Goal: Information Seeking & Learning: Learn about a topic

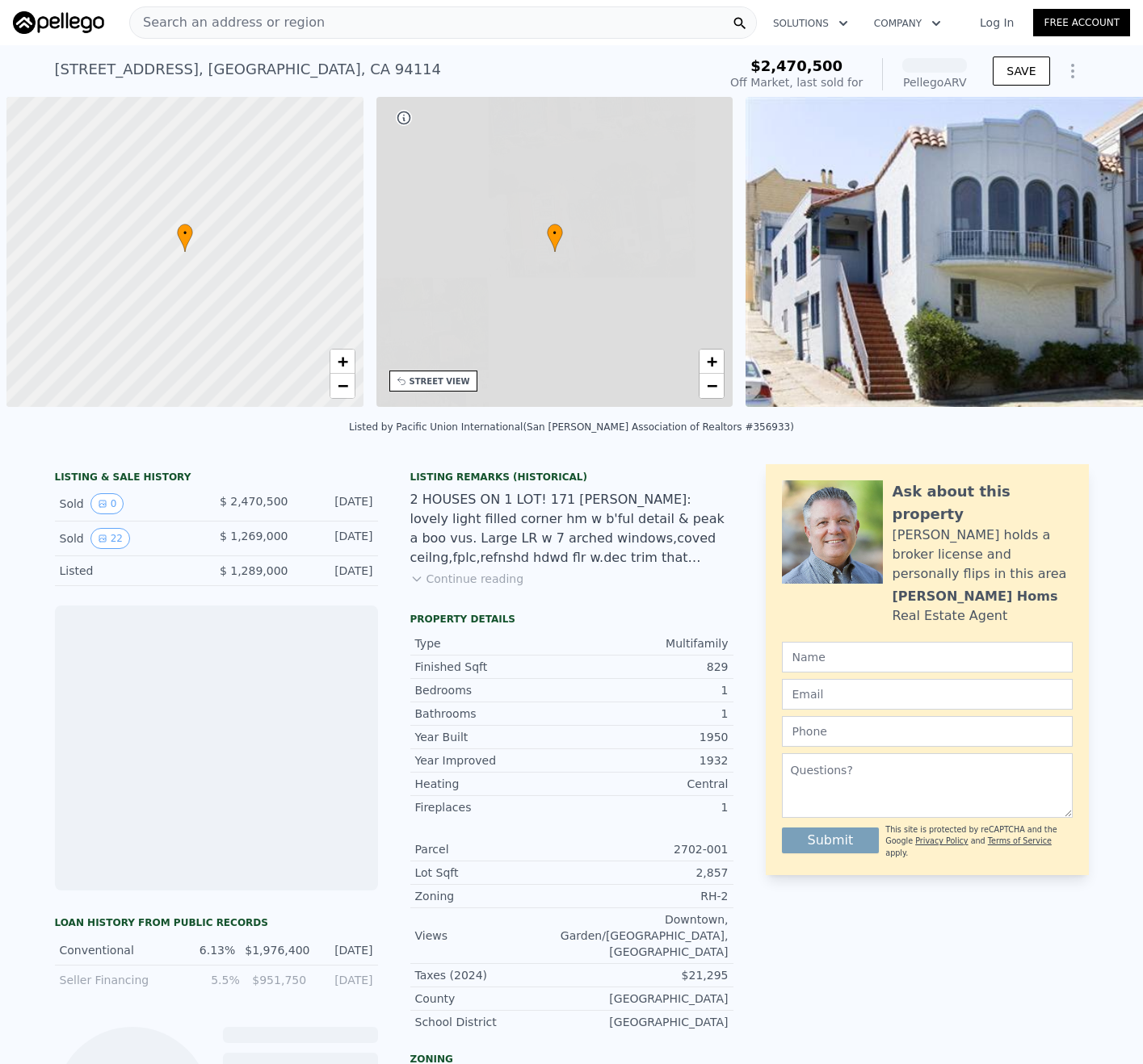
scroll to position [0, 7]
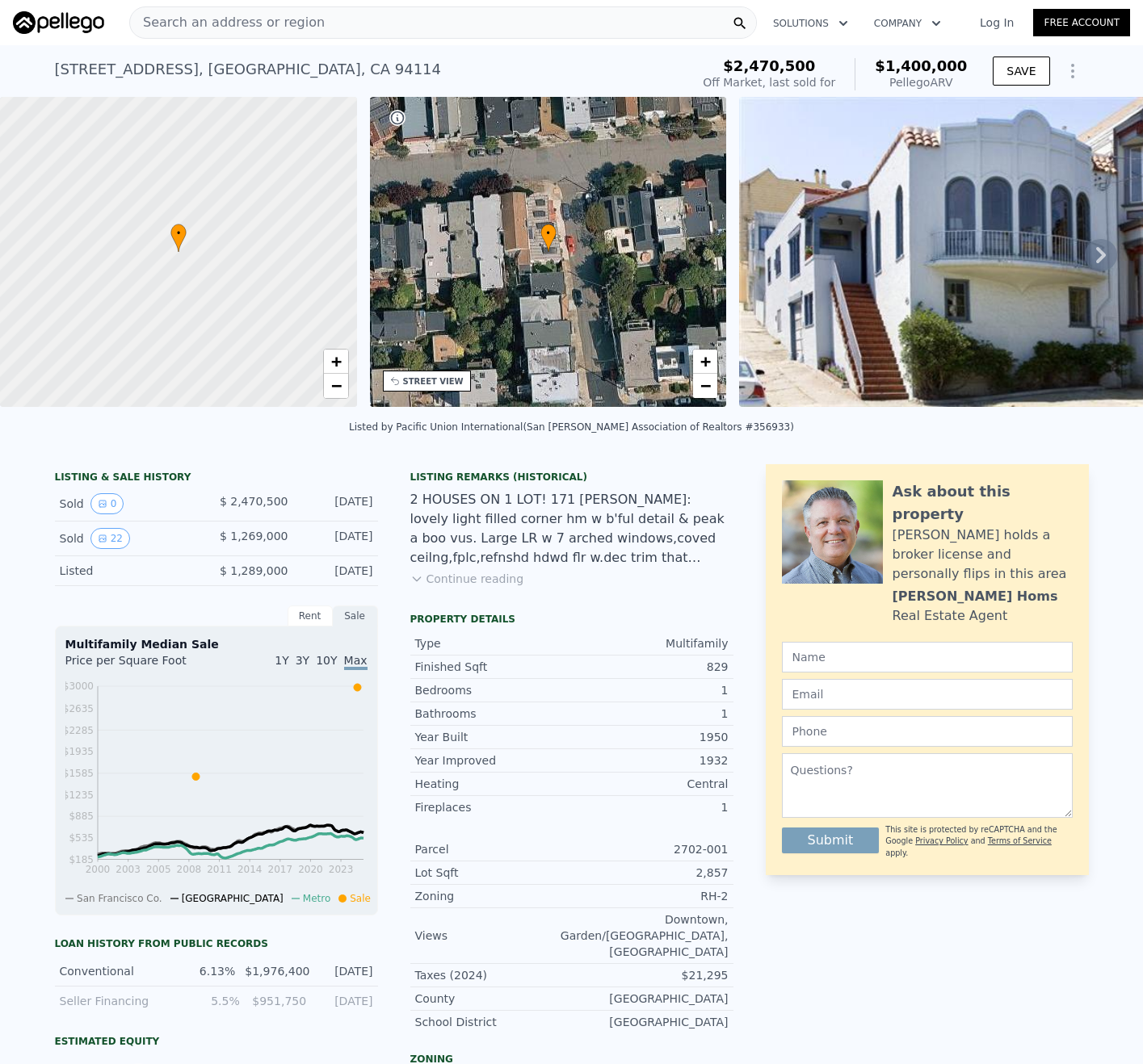
click at [431, 587] on button "Continue reading" at bounding box center [467, 578] width 114 height 16
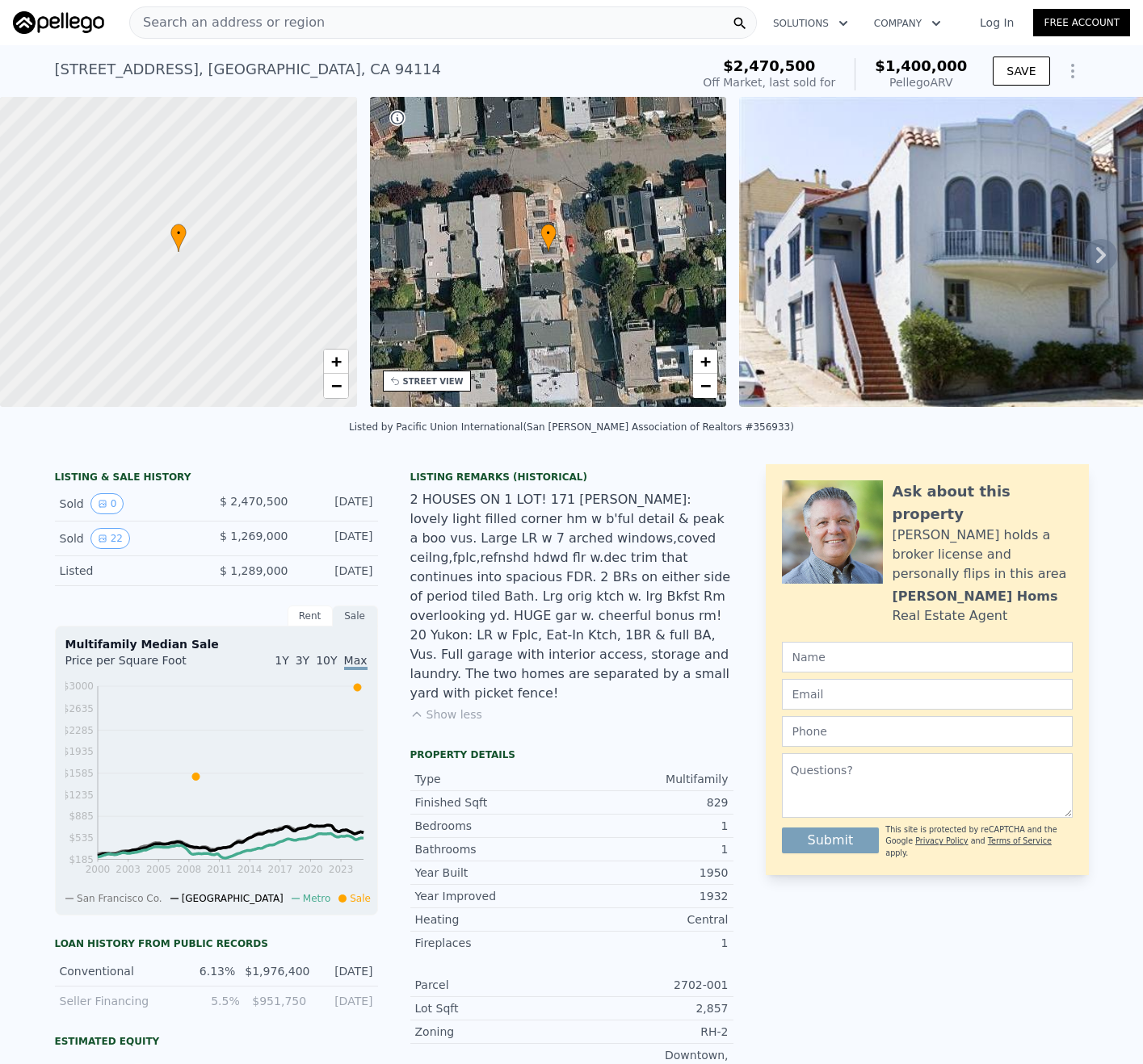
click at [1085, 259] on icon at bounding box center [1101, 255] width 32 height 32
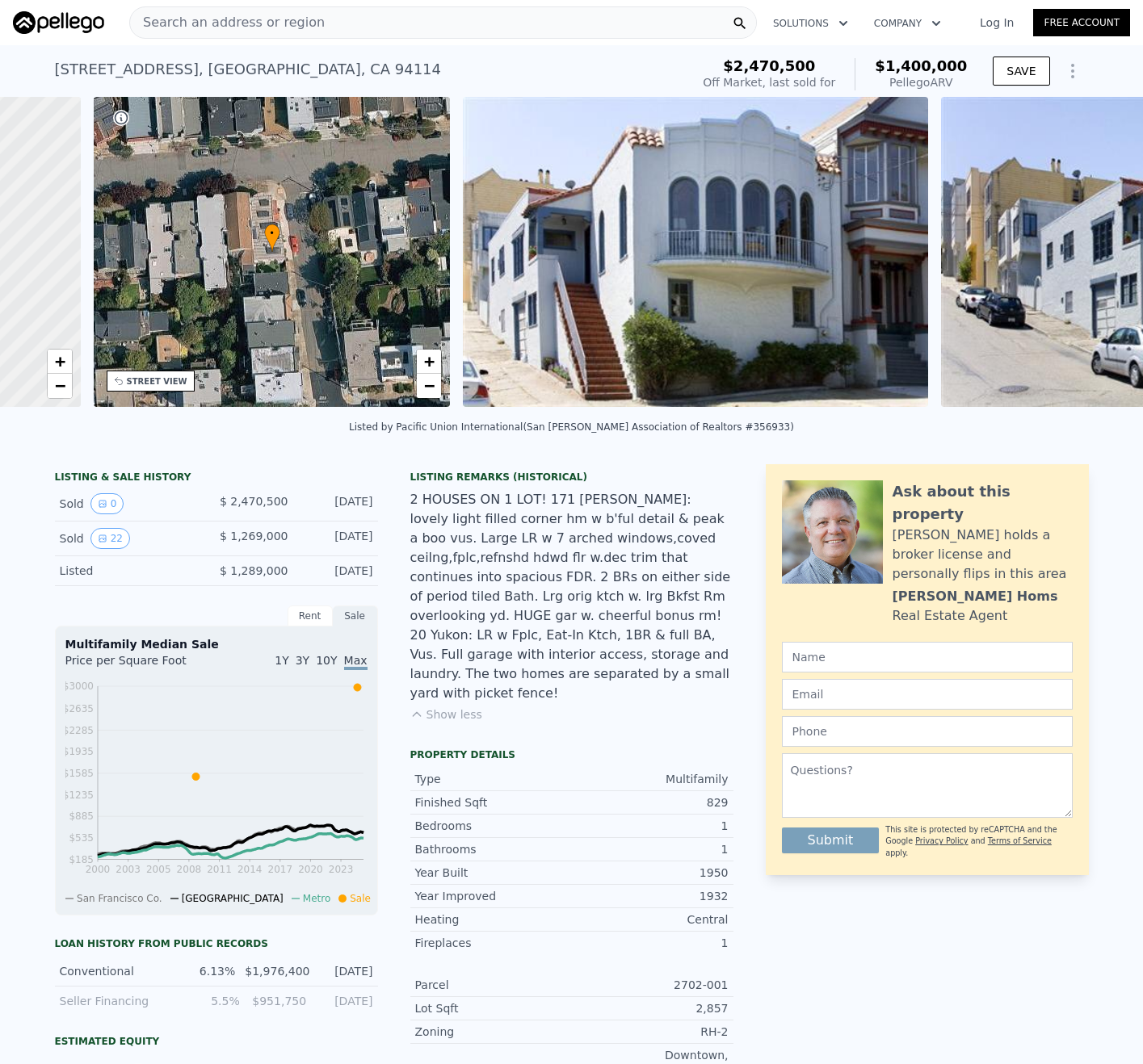
scroll to position [0, 376]
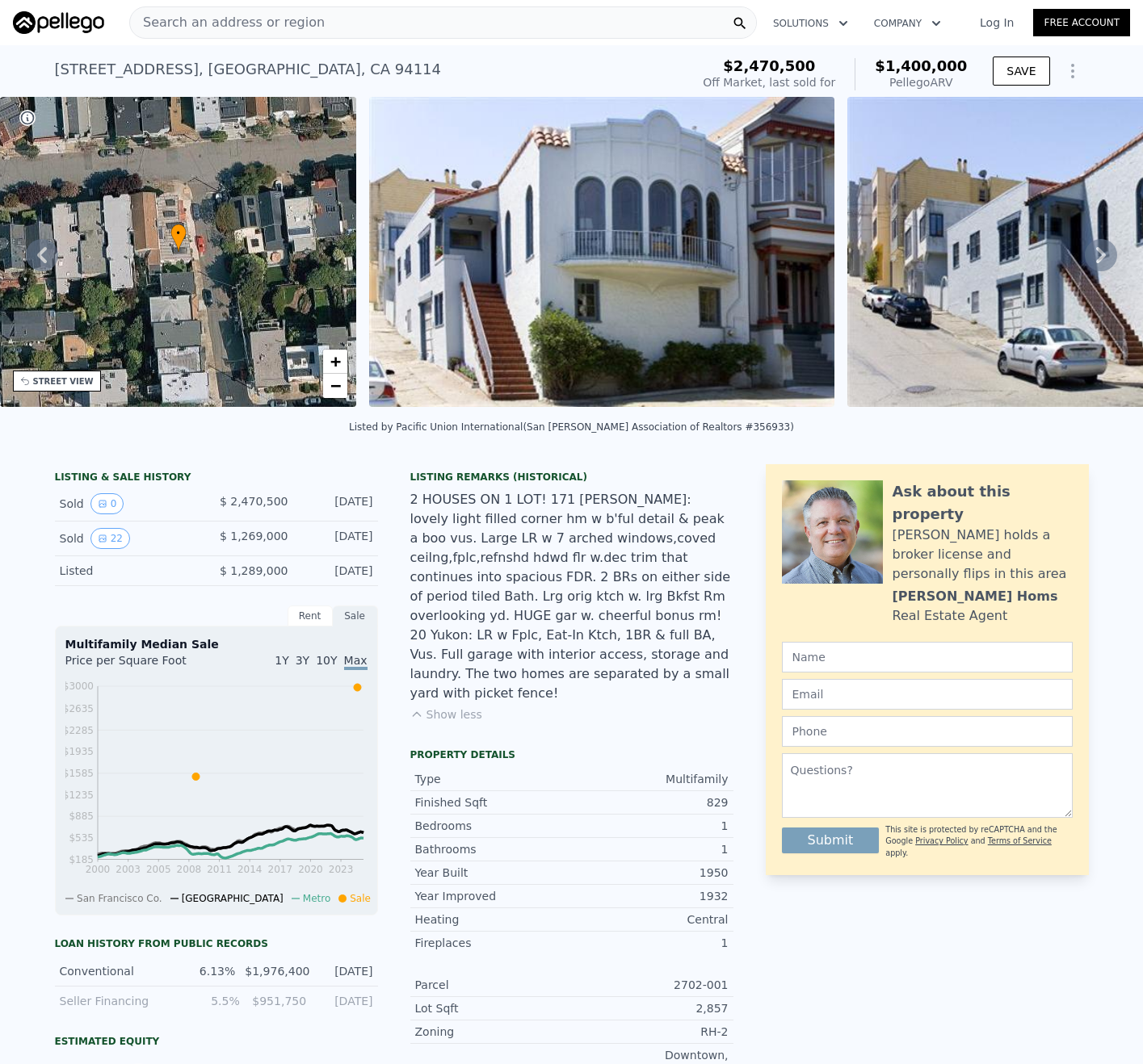
click at [1085, 259] on icon at bounding box center [1101, 255] width 32 height 32
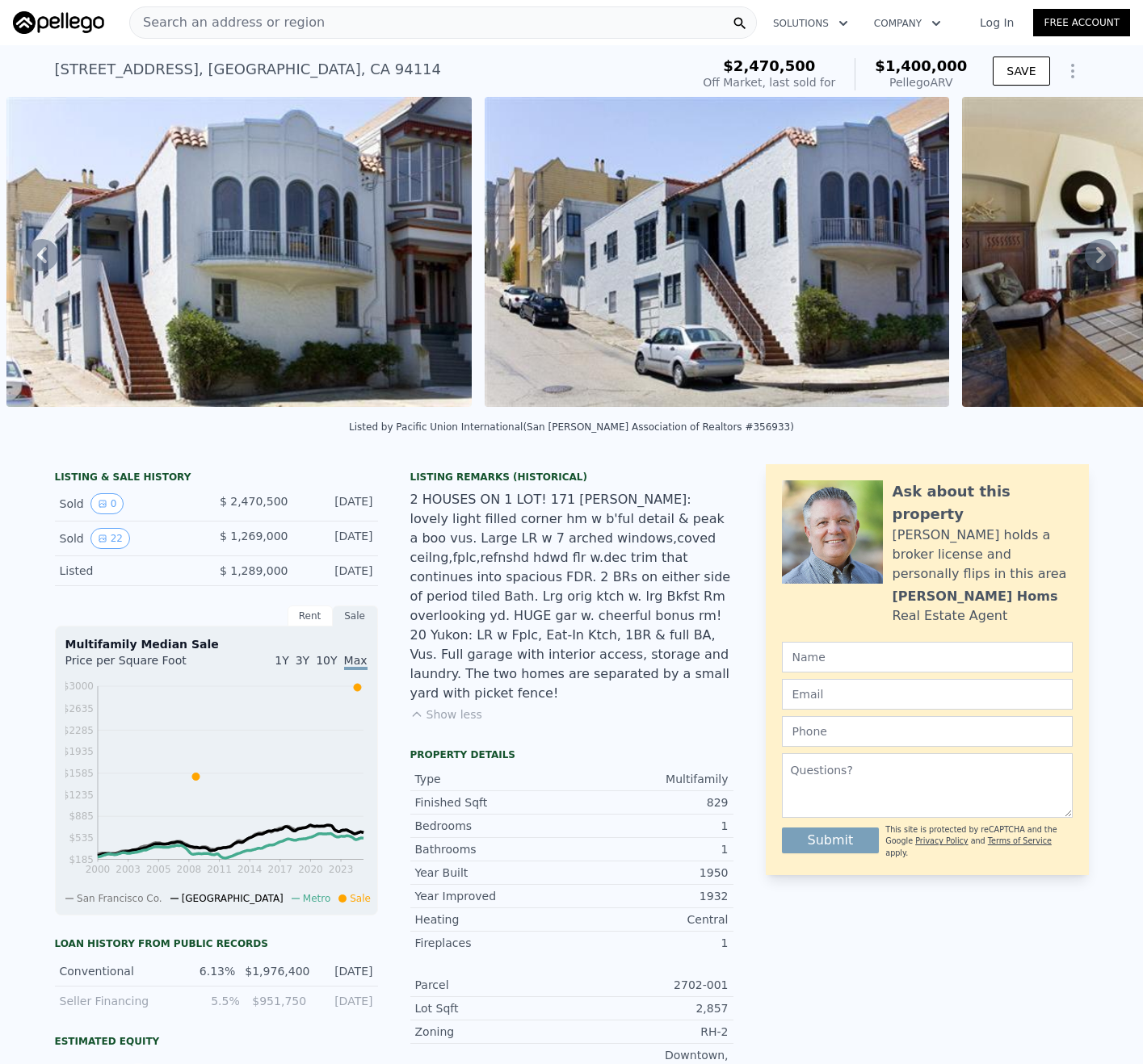
click at [1085, 259] on icon at bounding box center [1101, 255] width 32 height 32
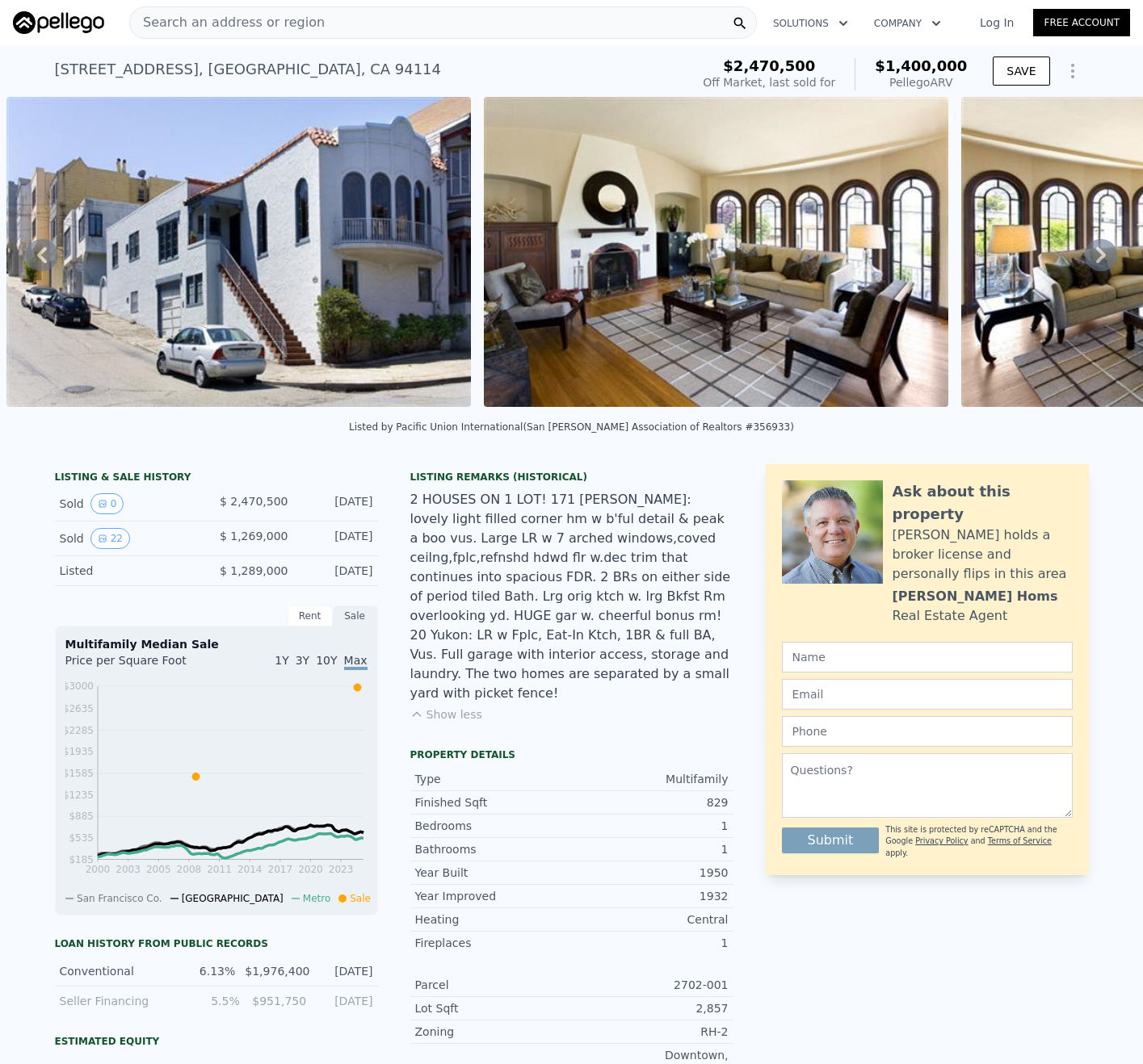
click at [1085, 259] on icon at bounding box center [1101, 255] width 32 height 32
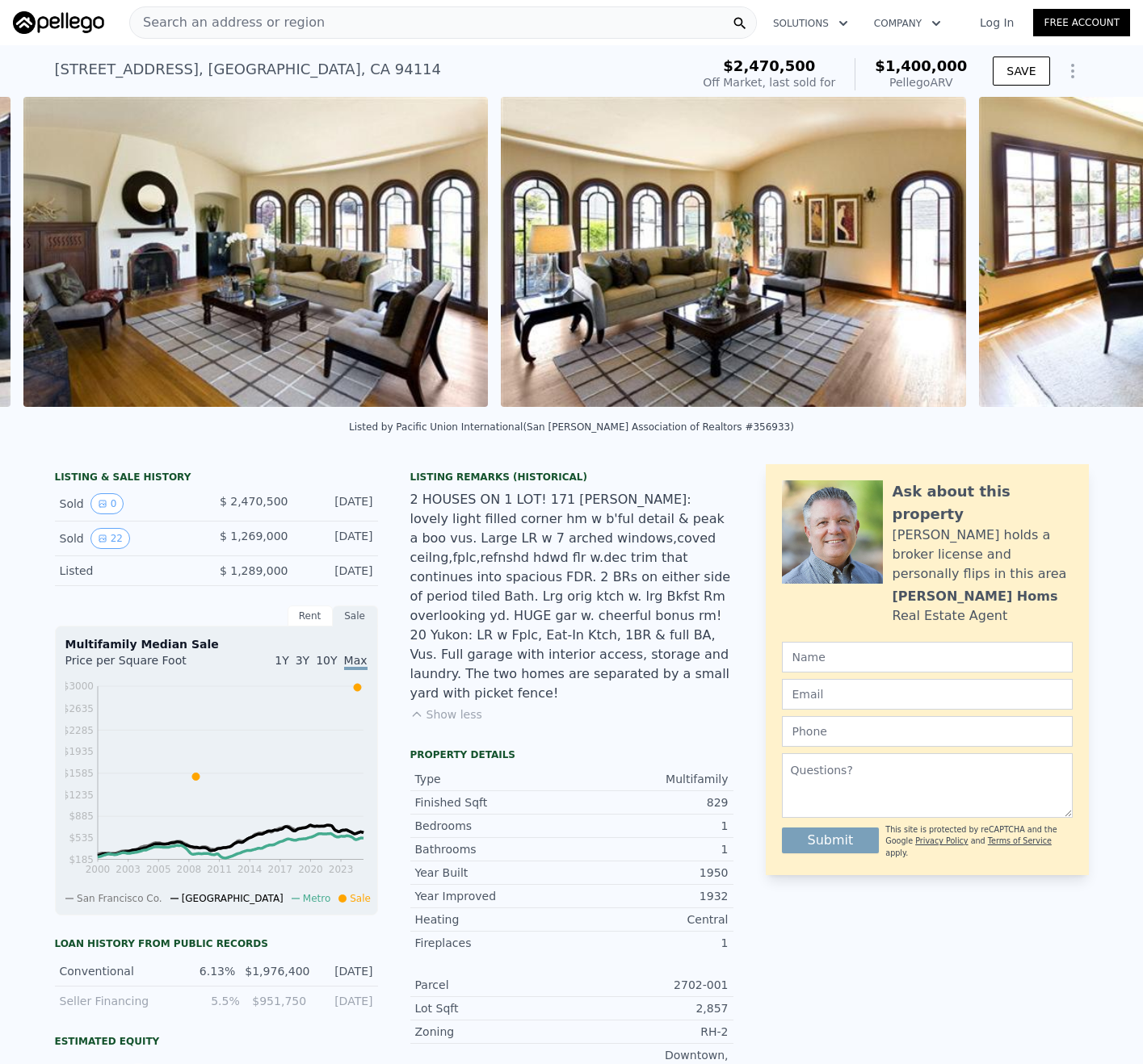
scroll to position [0, 1694]
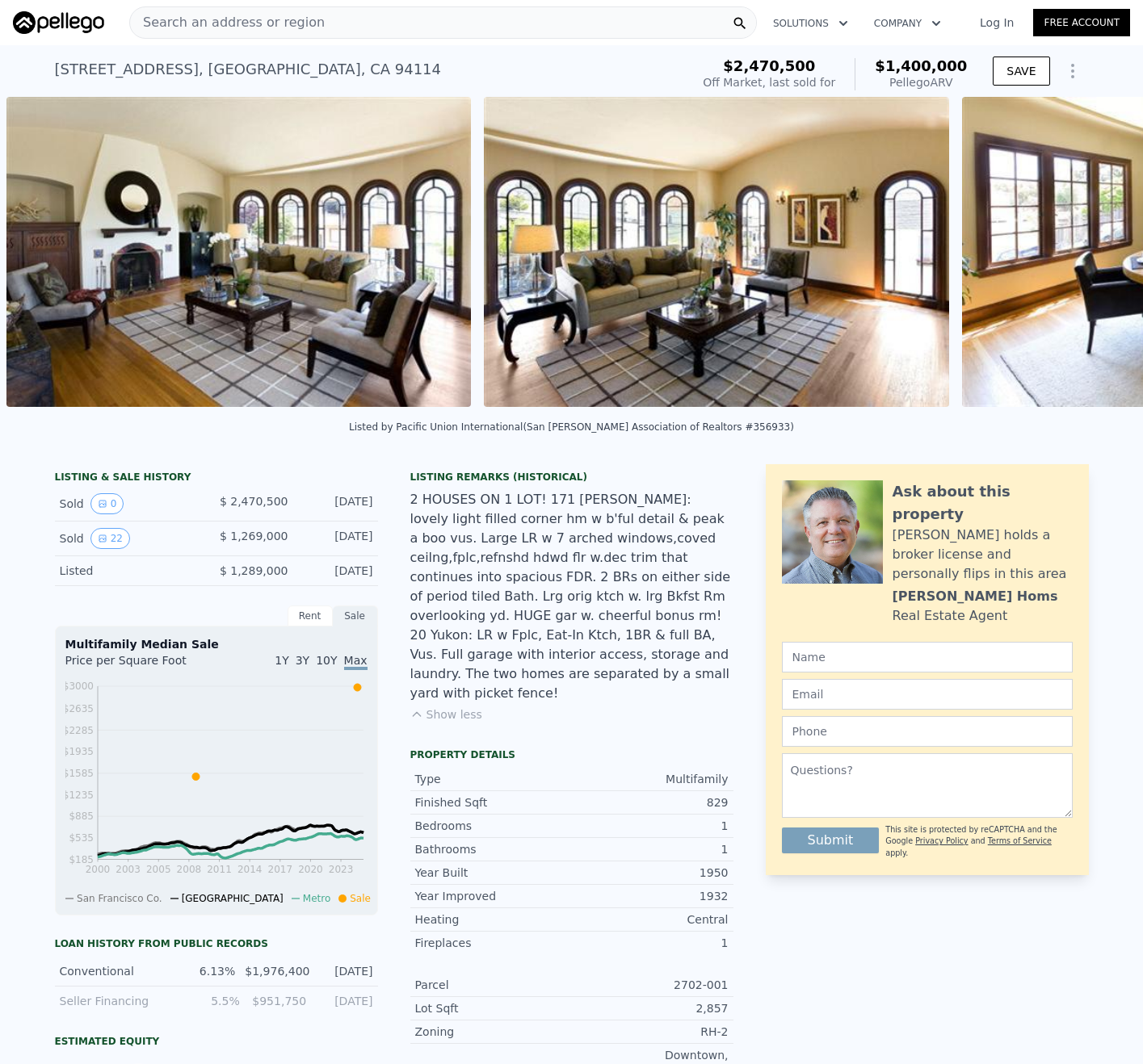
click at [1083, 259] on div "• + − • + − STREET VIEW Loading... SATELLITE VIEW" at bounding box center [572, 255] width 1143 height 316
click at [1085, 259] on icon at bounding box center [1101, 255] width 32 height 32
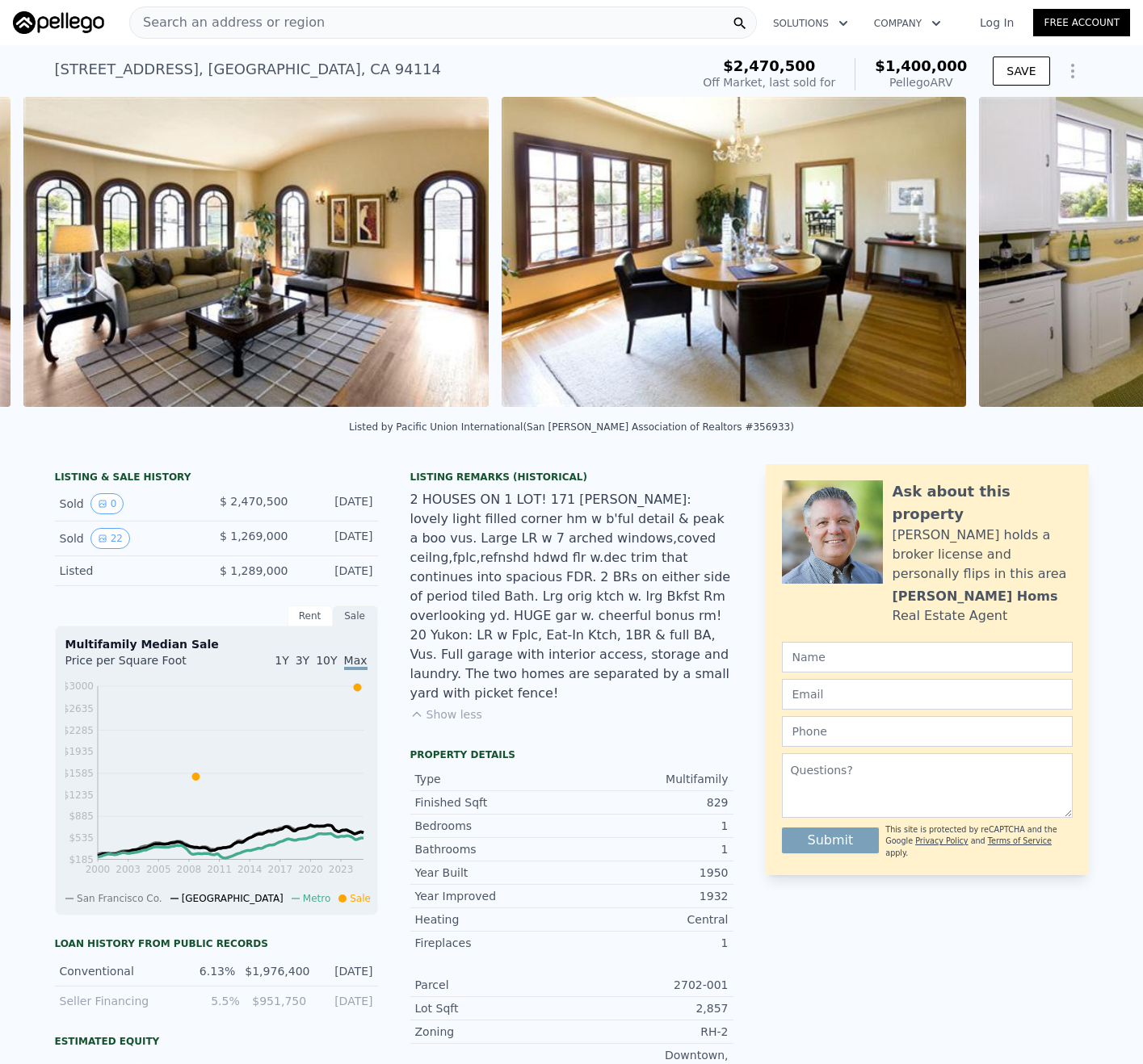
scroll to position [0, 2172]
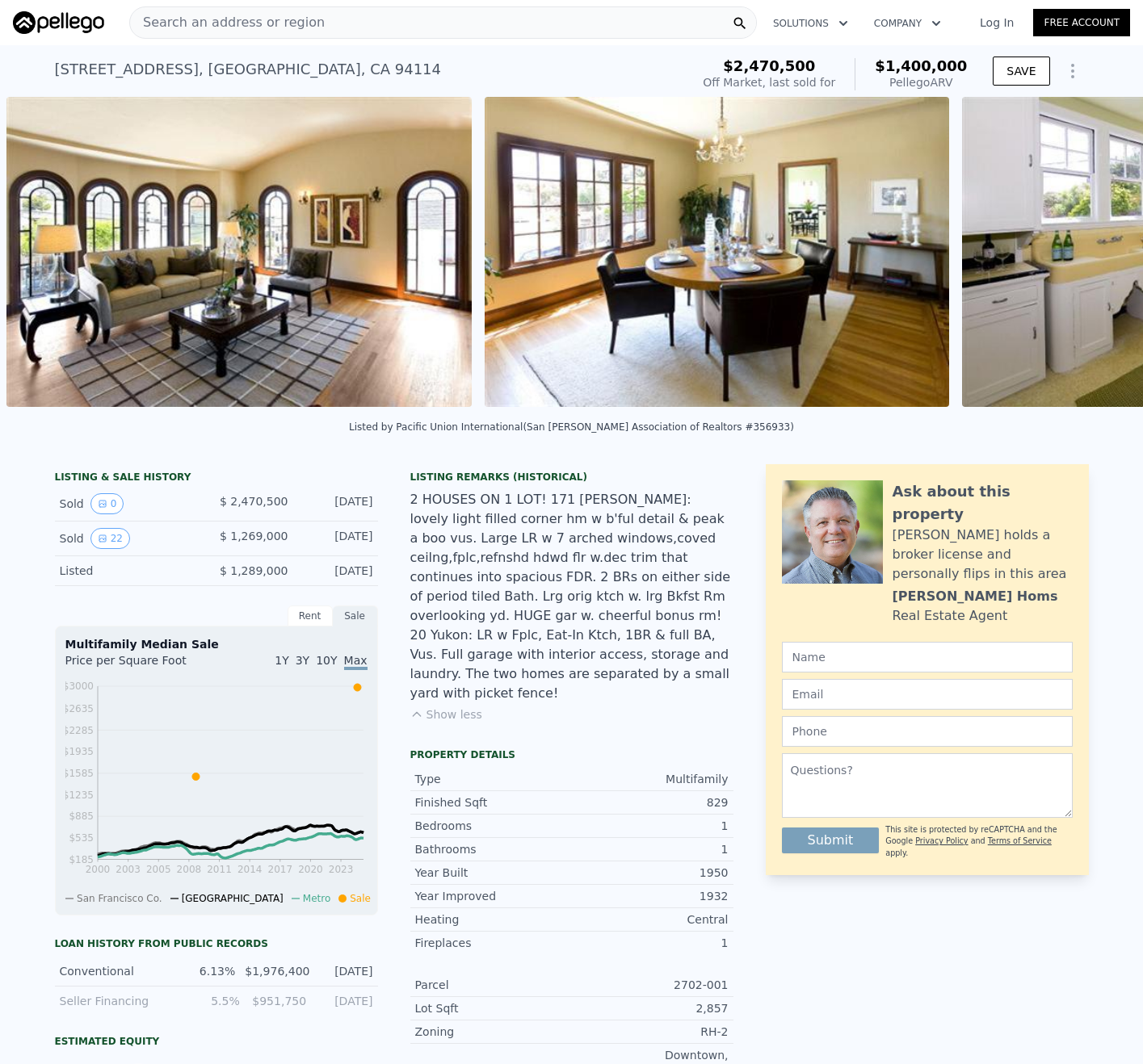
click at [1083, 259] on div "• + − • + − STREET VIEW Loading... SATELLITE VIEW" at bounding box center [572, 255] width 1143 height 316
click at [1085, 259] on icon at bounding box center [1101, 255] width 32 height 32
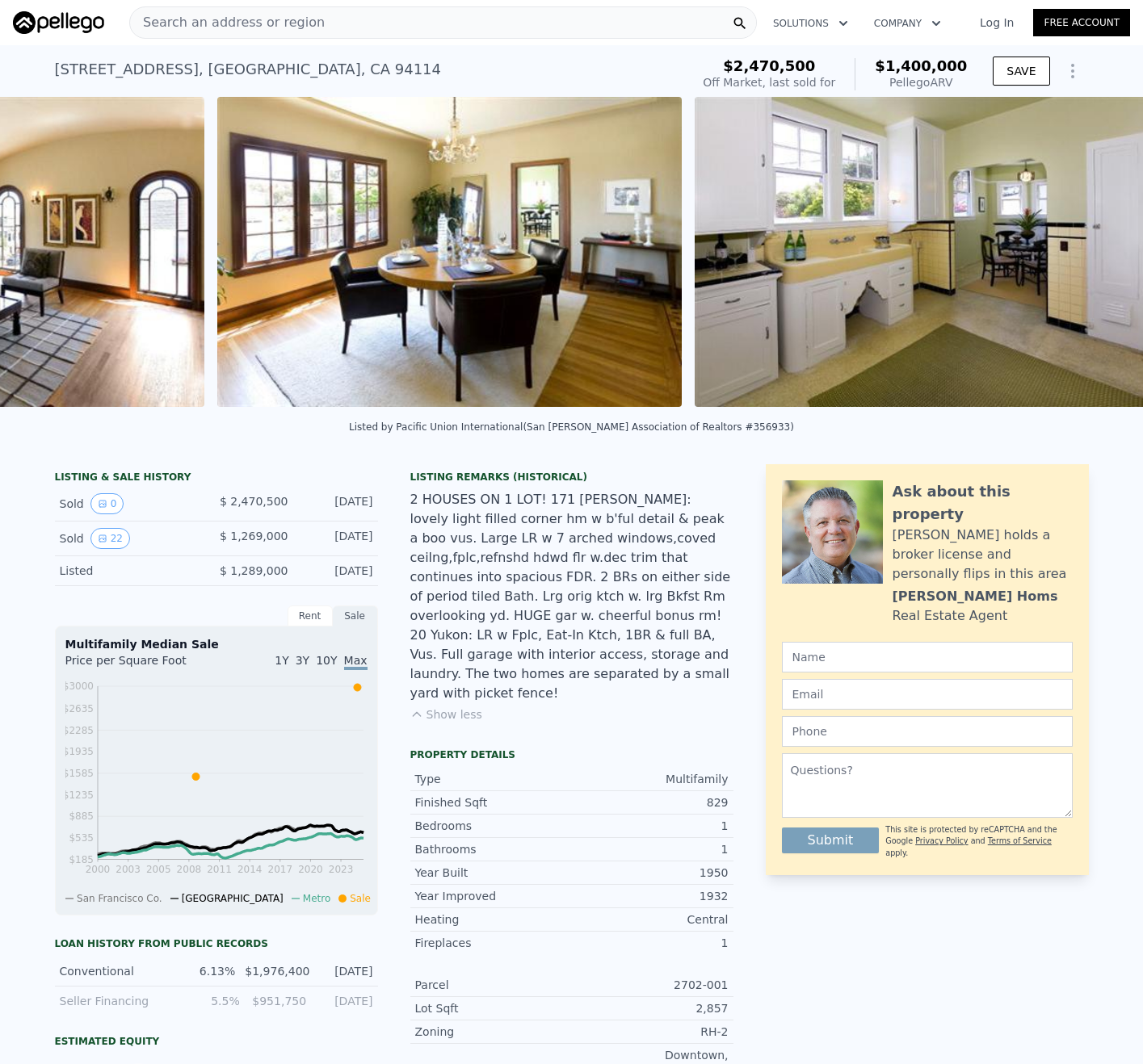
scroll to position [0, 2650]
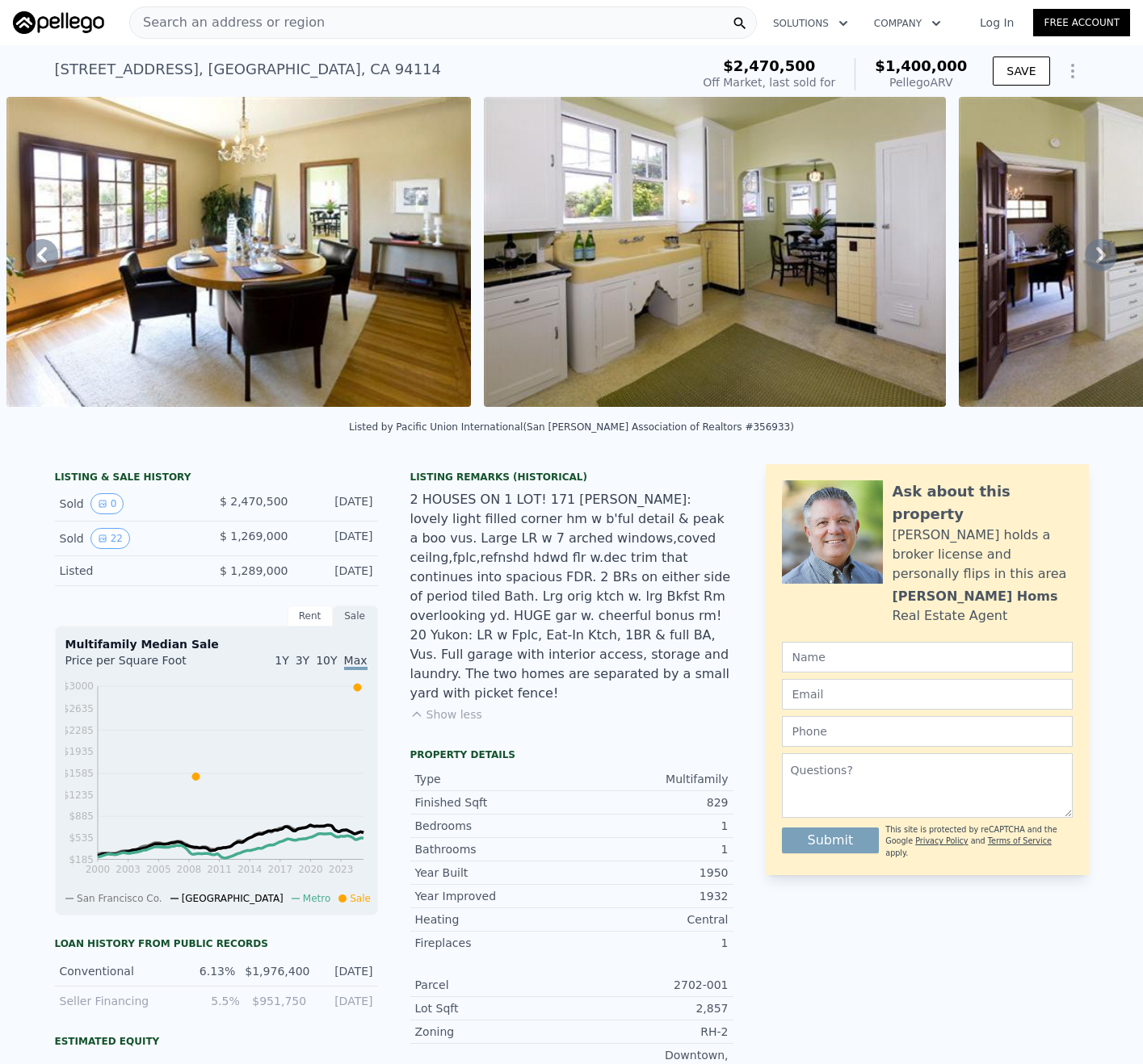
click at [1085, 260] on icon at bounding box center [1101, 255] width 32 height 32
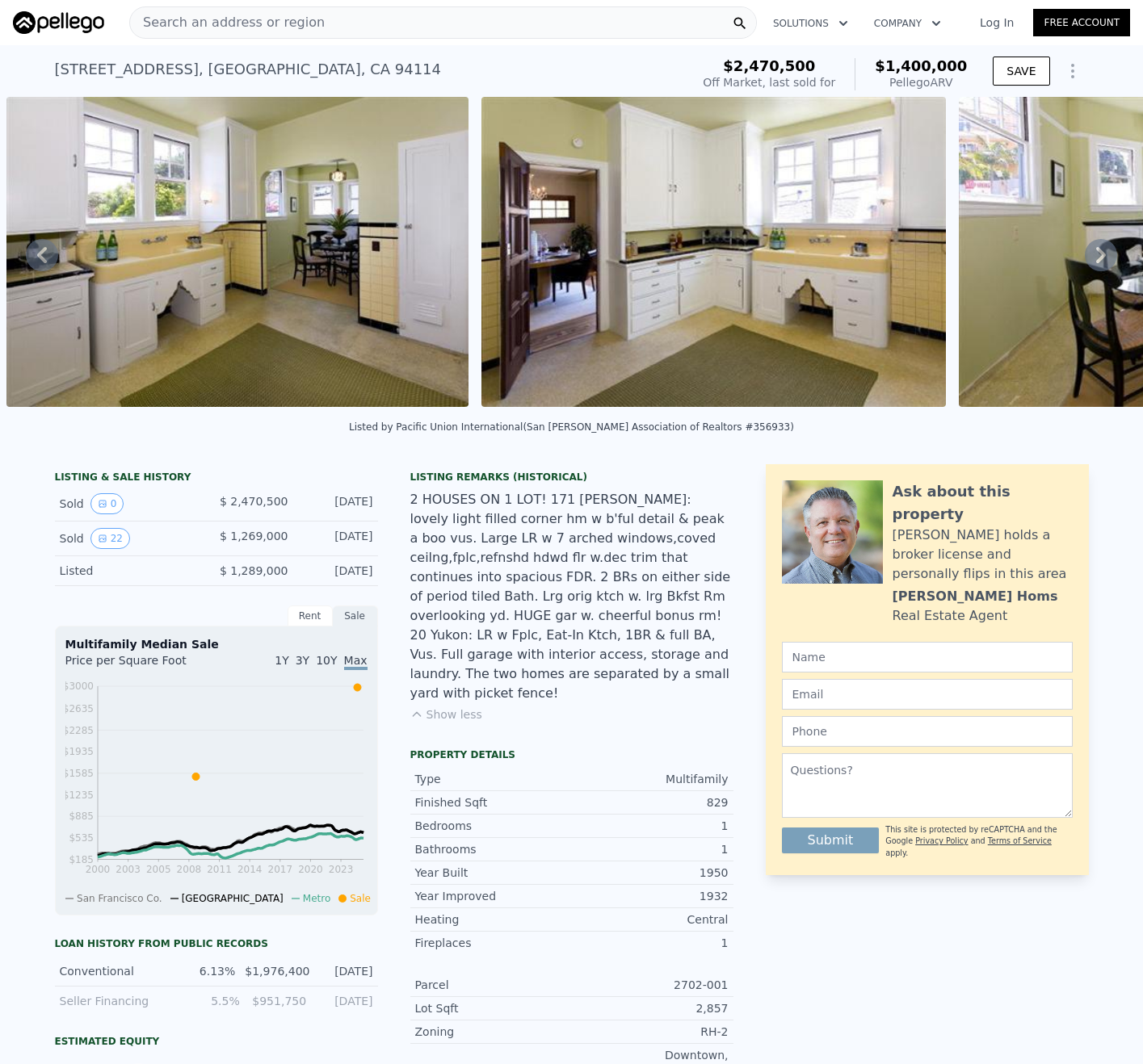
click at [1085, 260] on icon at bounding box center [1101, 255] width 32 height 32
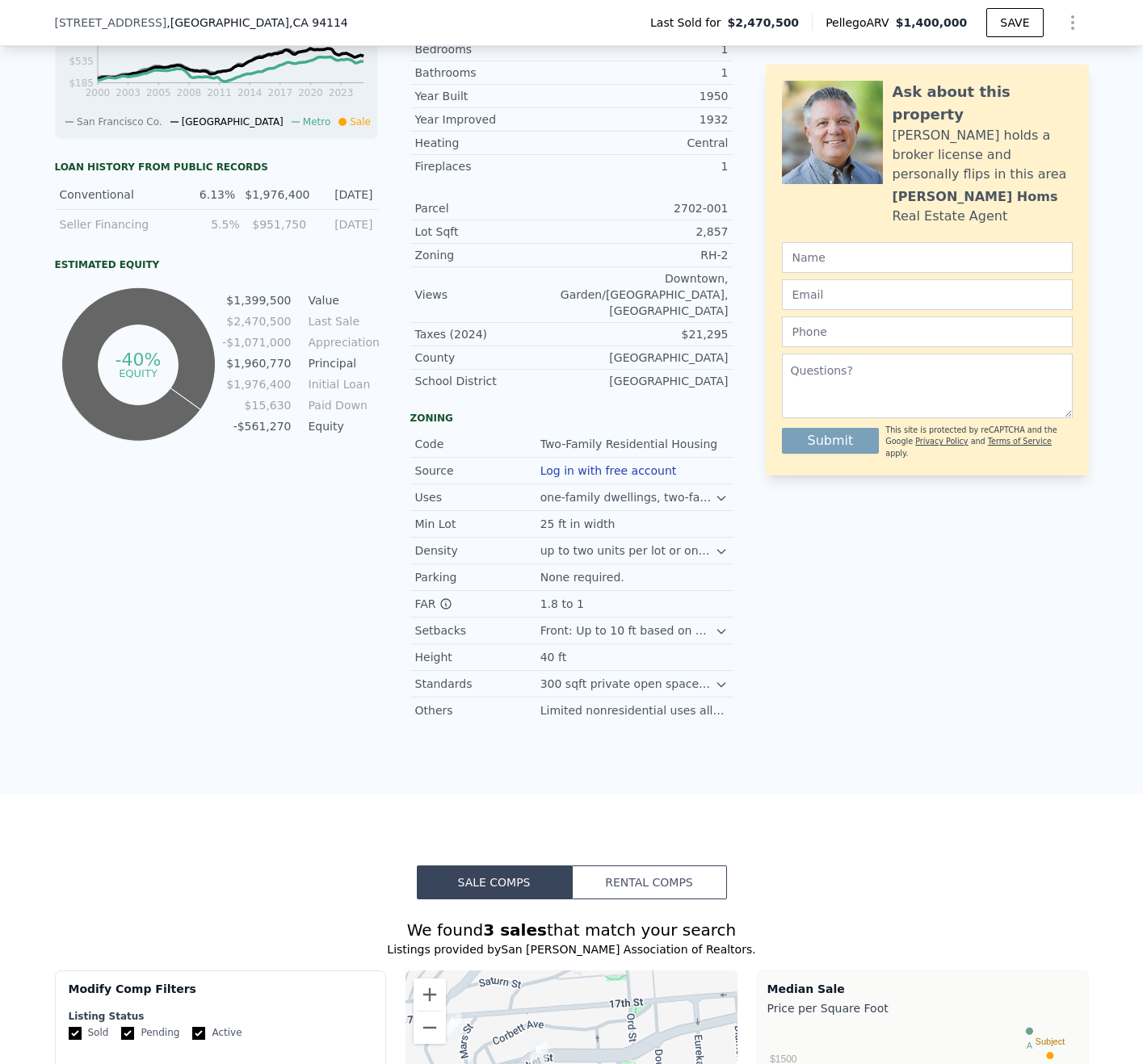
scroll to position [0, 0]
